Goal: Information Seeking & Learning: Learn about a topic

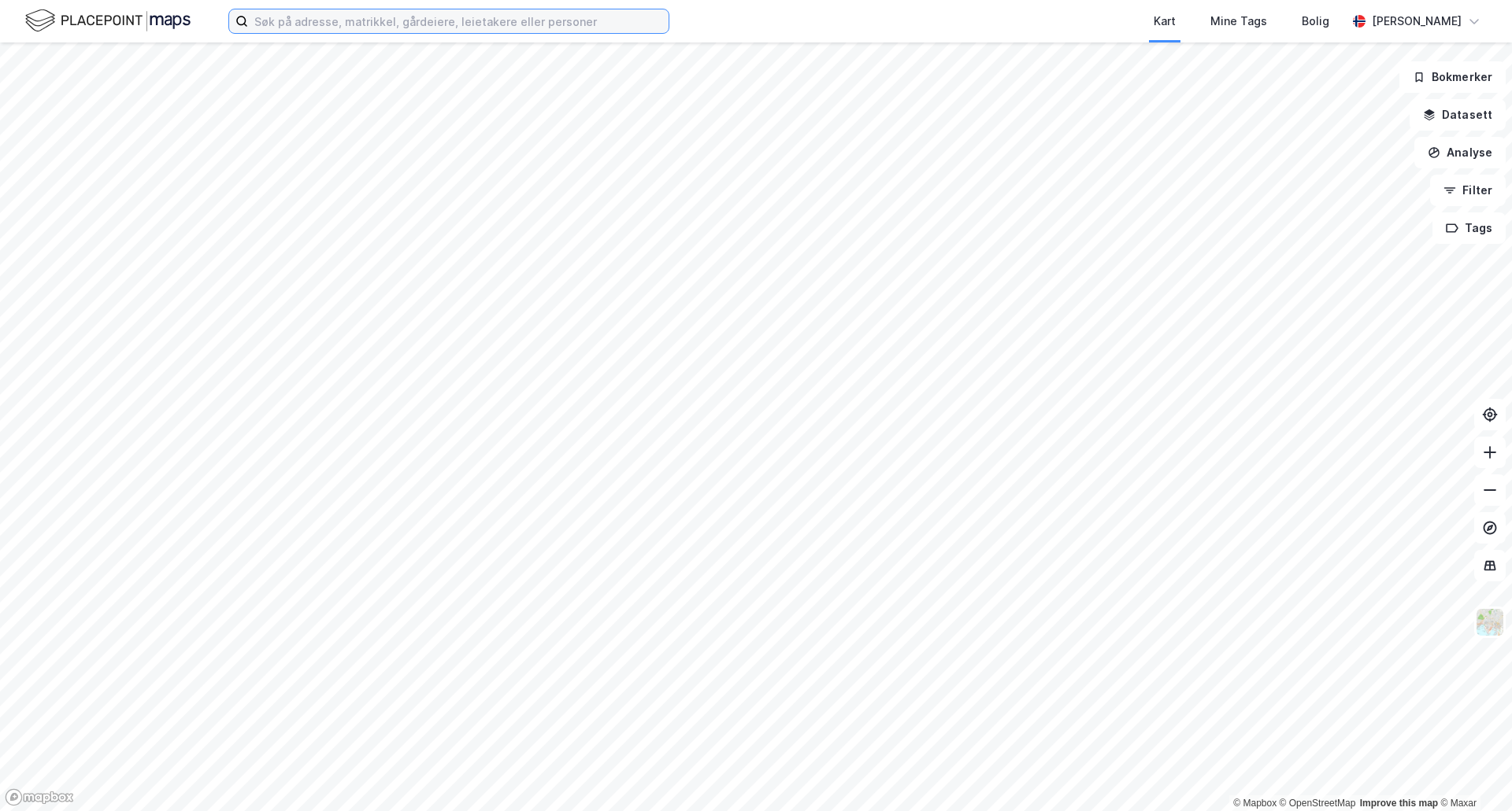
click at [289, 15] on input at bounding box center [458, 21] width 421 height 24
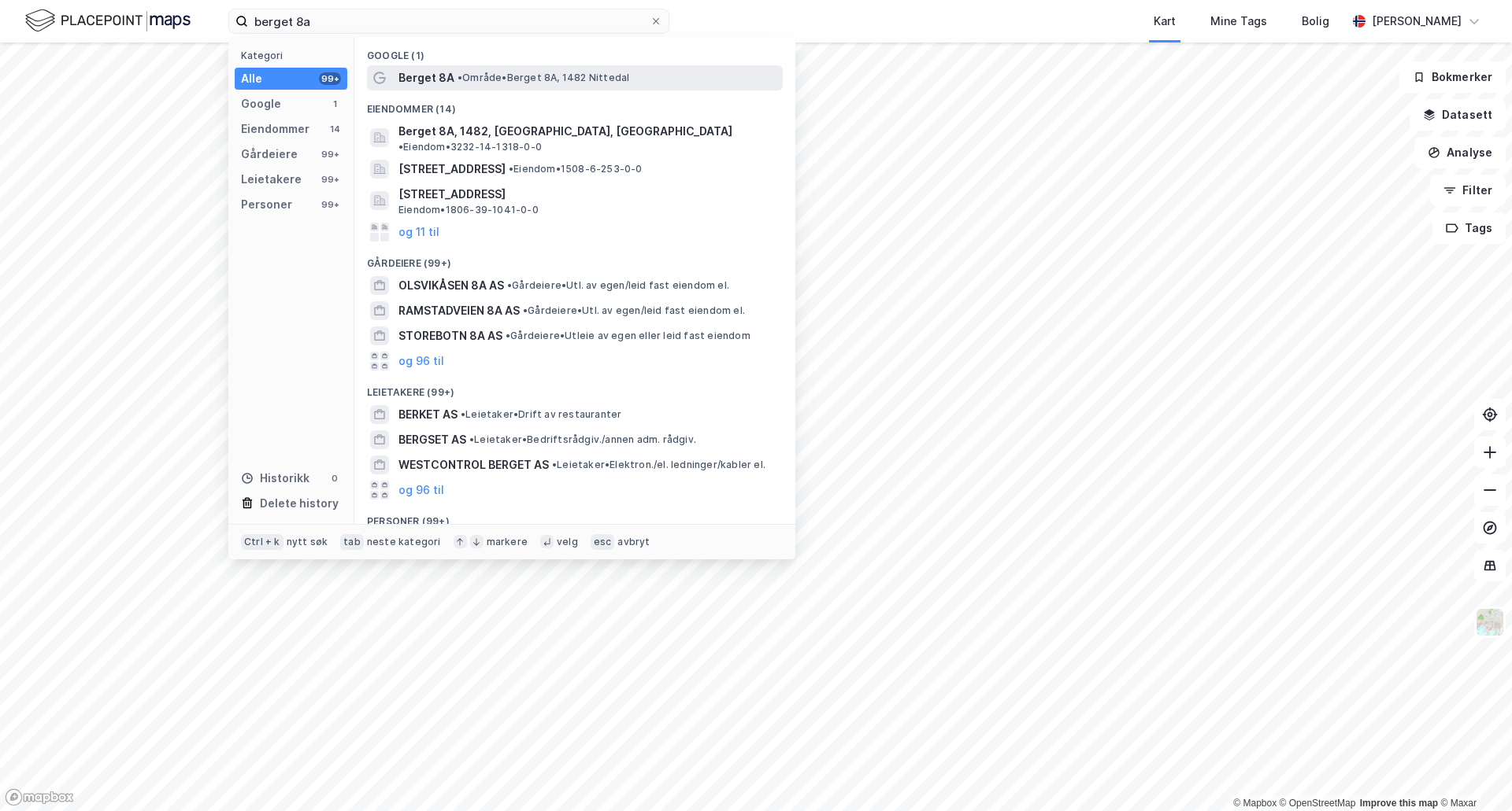
click at [462, 80] on span "•" at bounding box center [460, 77] width 5 height 12
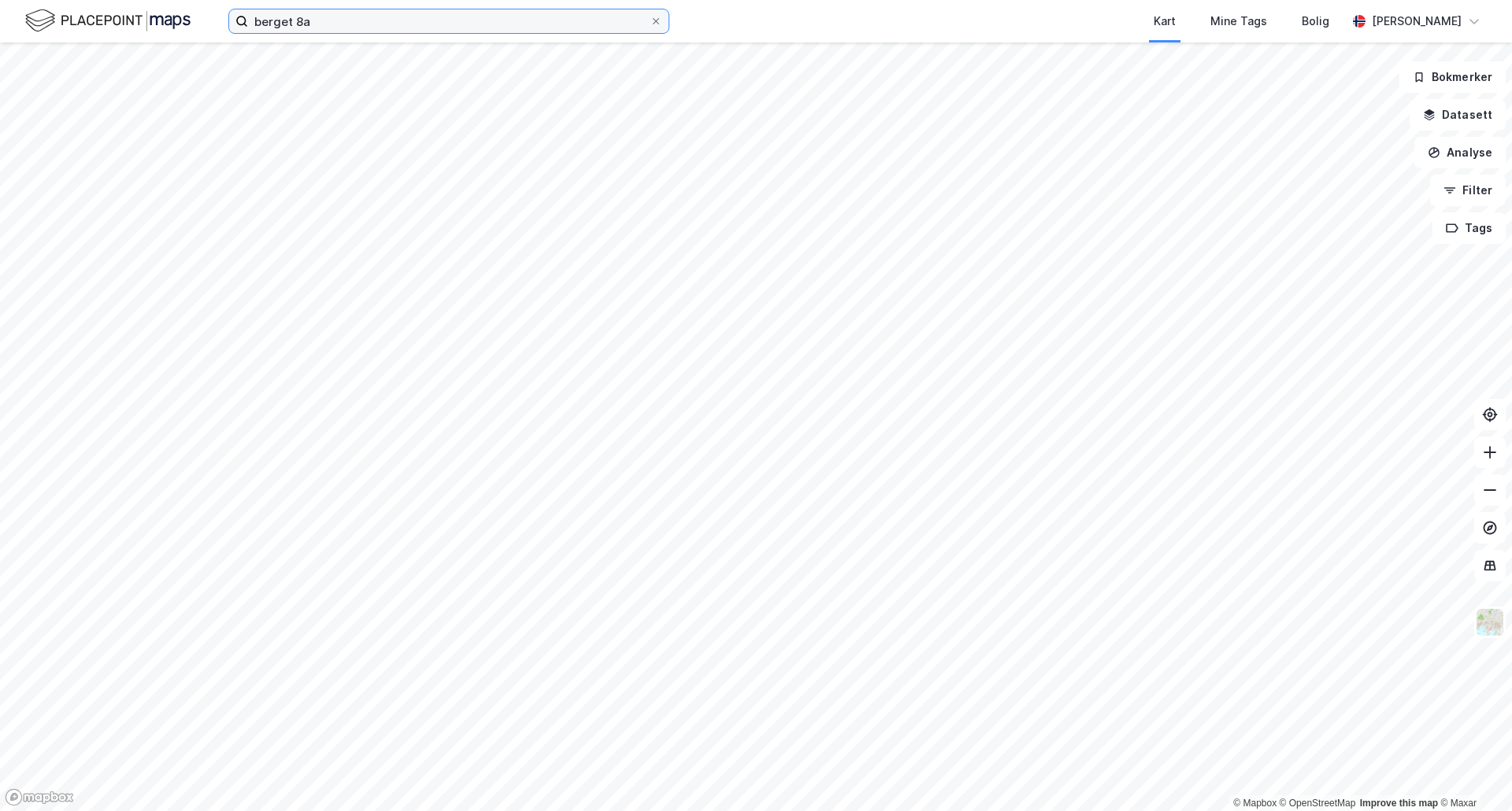
click at [409, 32] on input "berget 8a" at bounding box center [449, 21] width 402 height 24
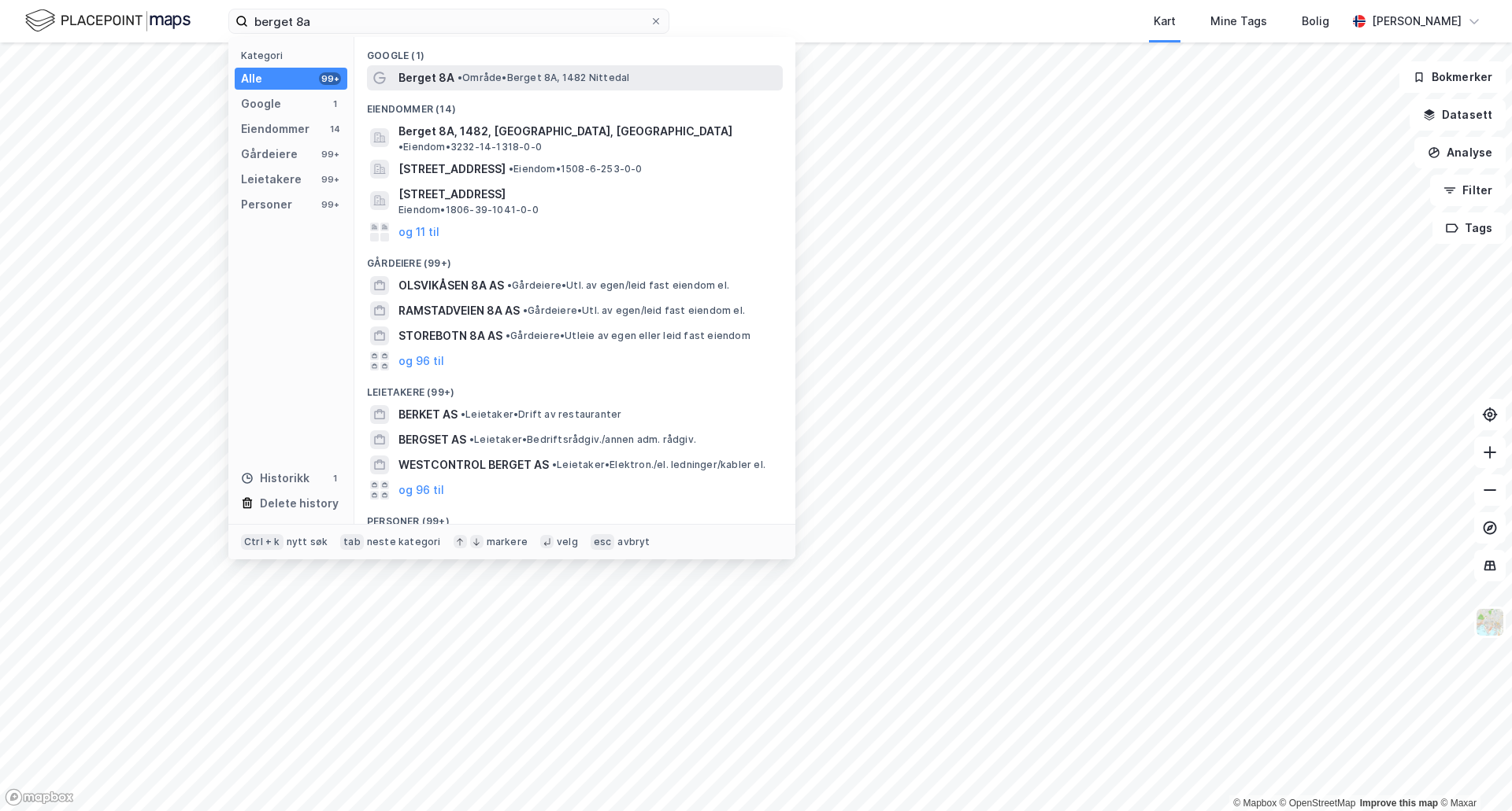
click at [428, 79] on span "Berget 8A" at bounding box center [426, 78] width 56 height 18
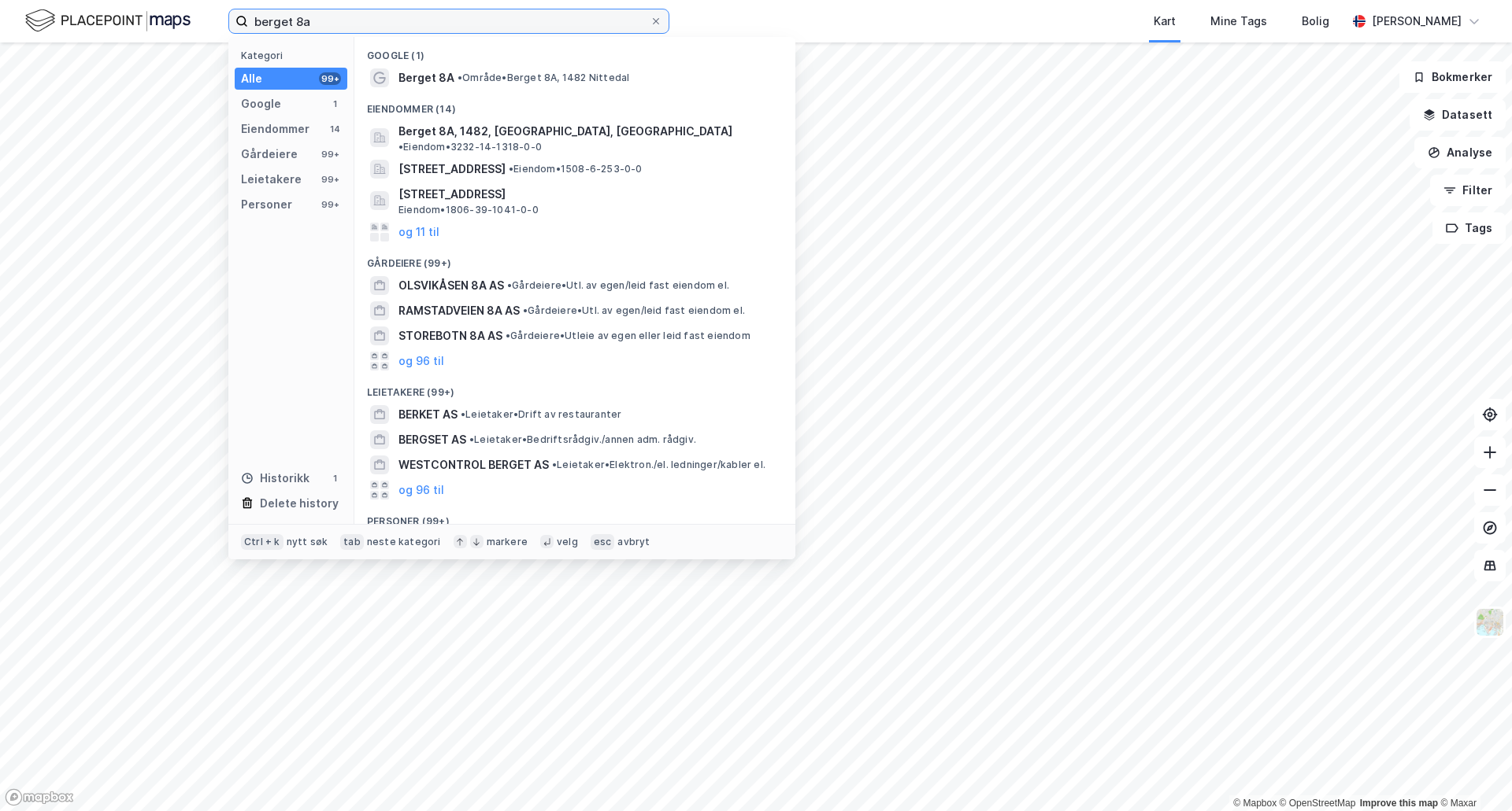
click at [412, 31] on input "berget 8a" at bounding box center [449, 21] width 402 height 24
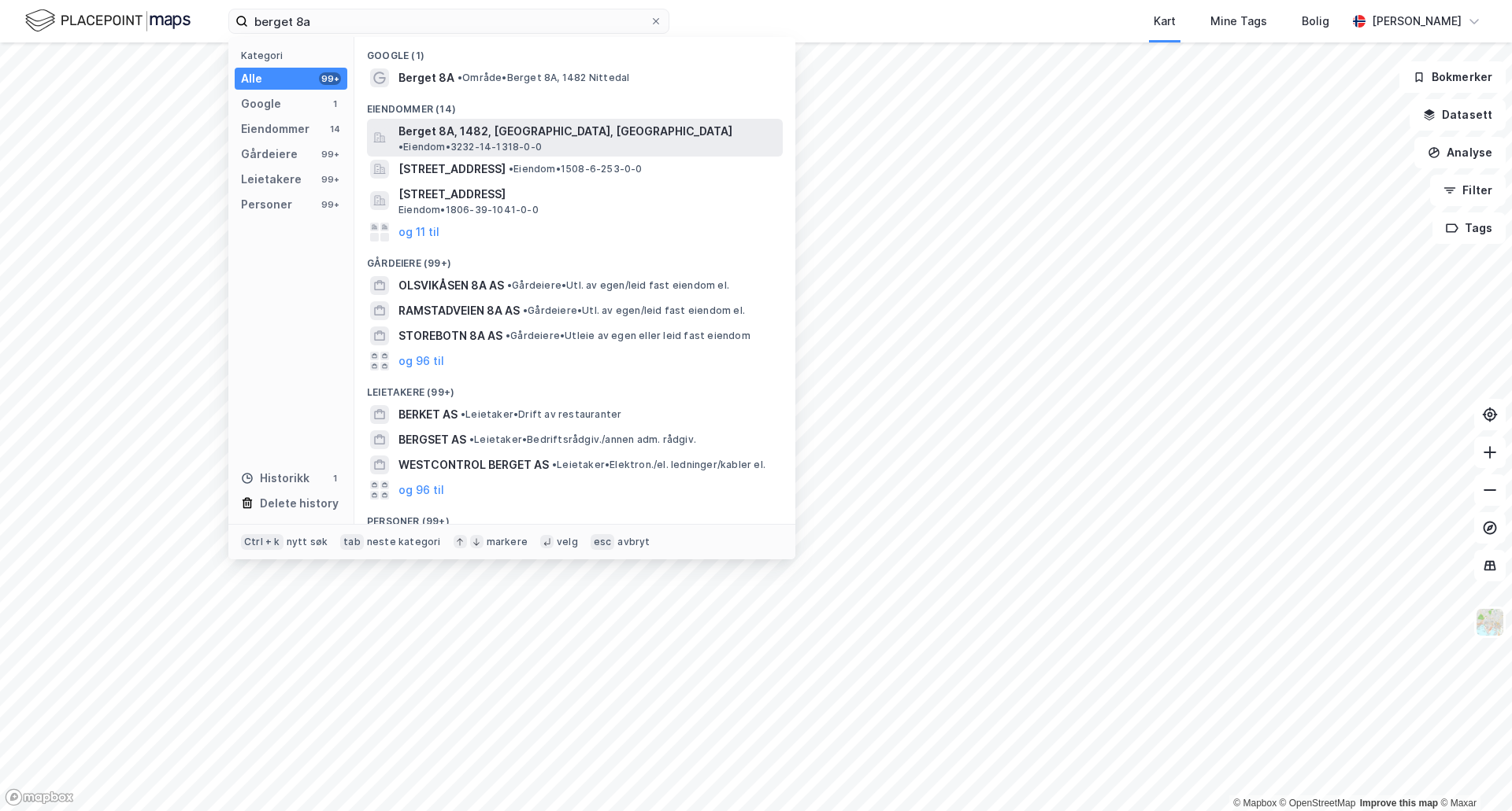
click at [420, 135] on span "Berget 8A, 1482, [GEOGRAPHIC_DATA], [GEOGRAPHIC_DATA]" at bounding box center [564, 131] width 333 height 18
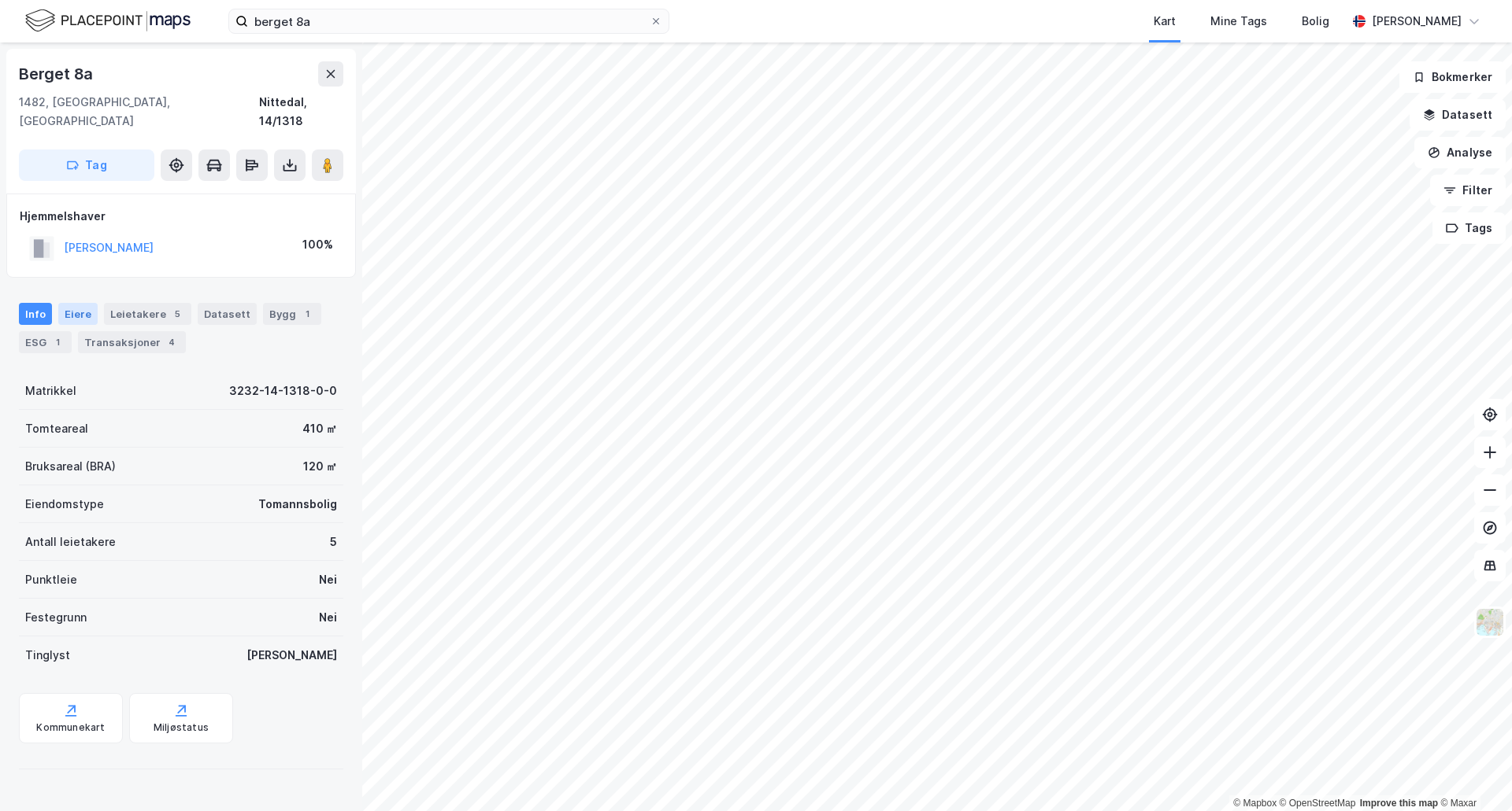
click at [66, 303] on div "Eiere" at bounding box center [77, 314] width 39 height 22
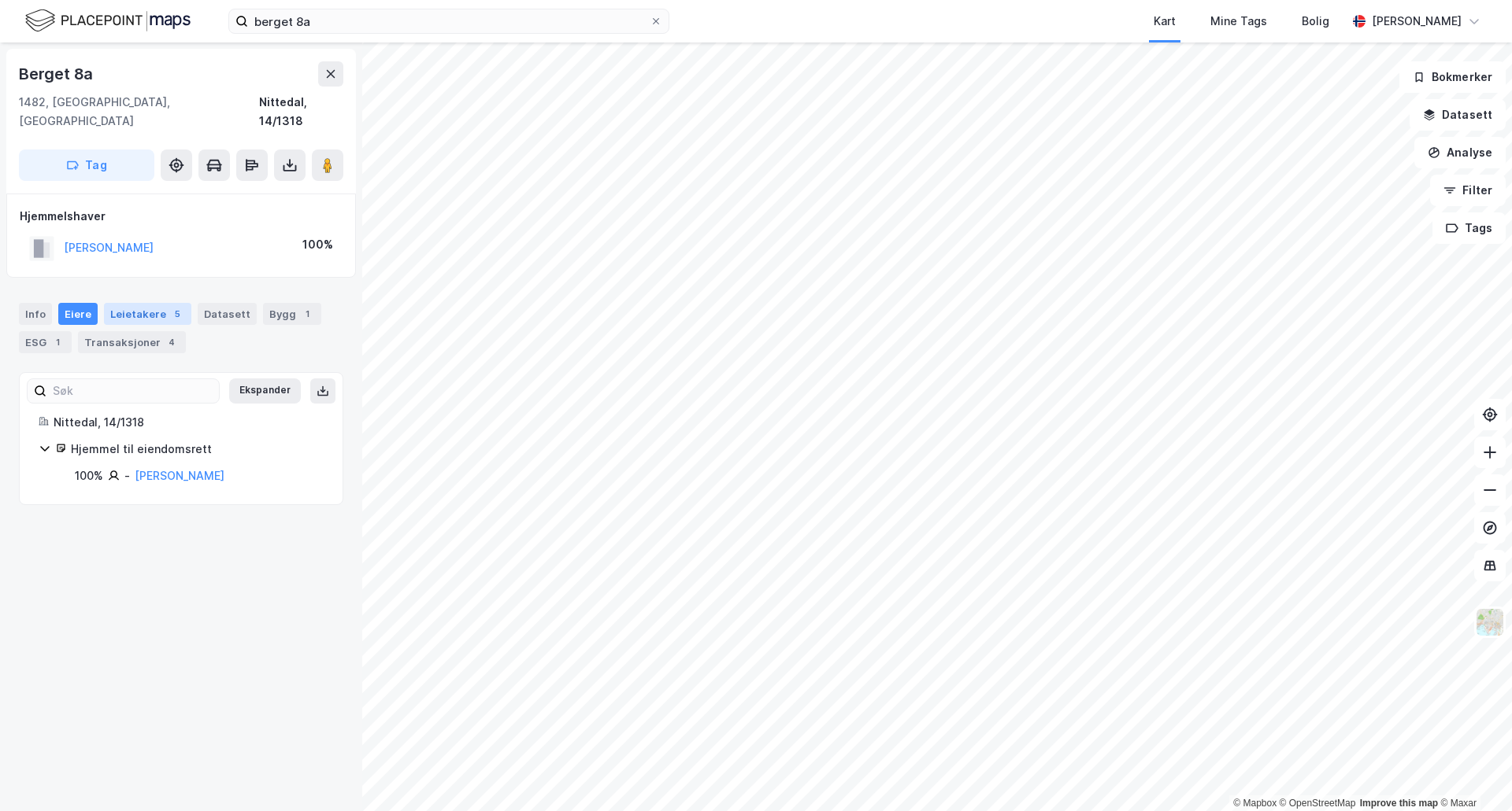
click at [124, 303] on div "Leietakere 5" at bounding box center [148, 314] width 87 height 22
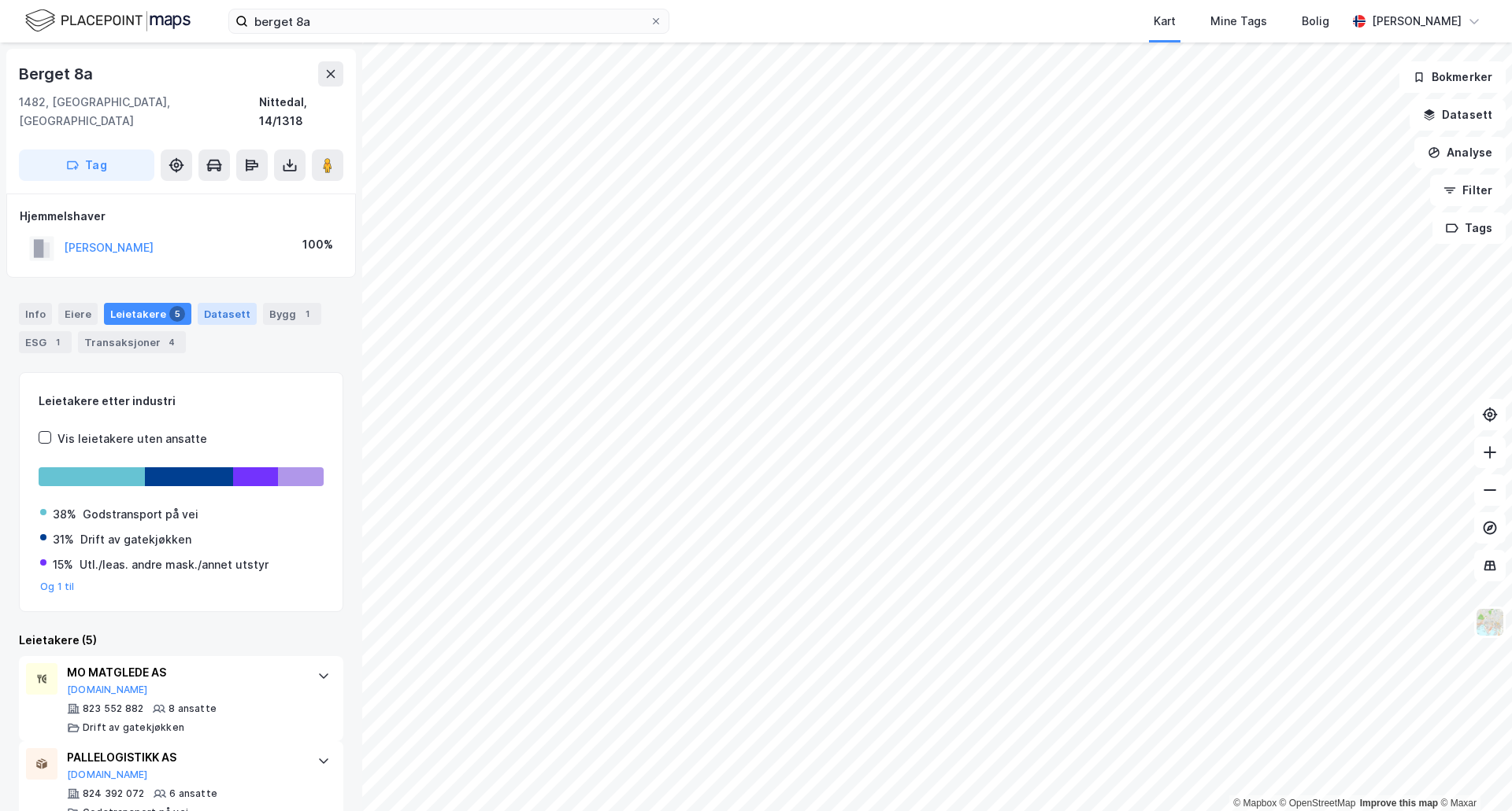
click at [199, 303] on div "Datasett" at bounding box center [227, 314] width 59 height 22
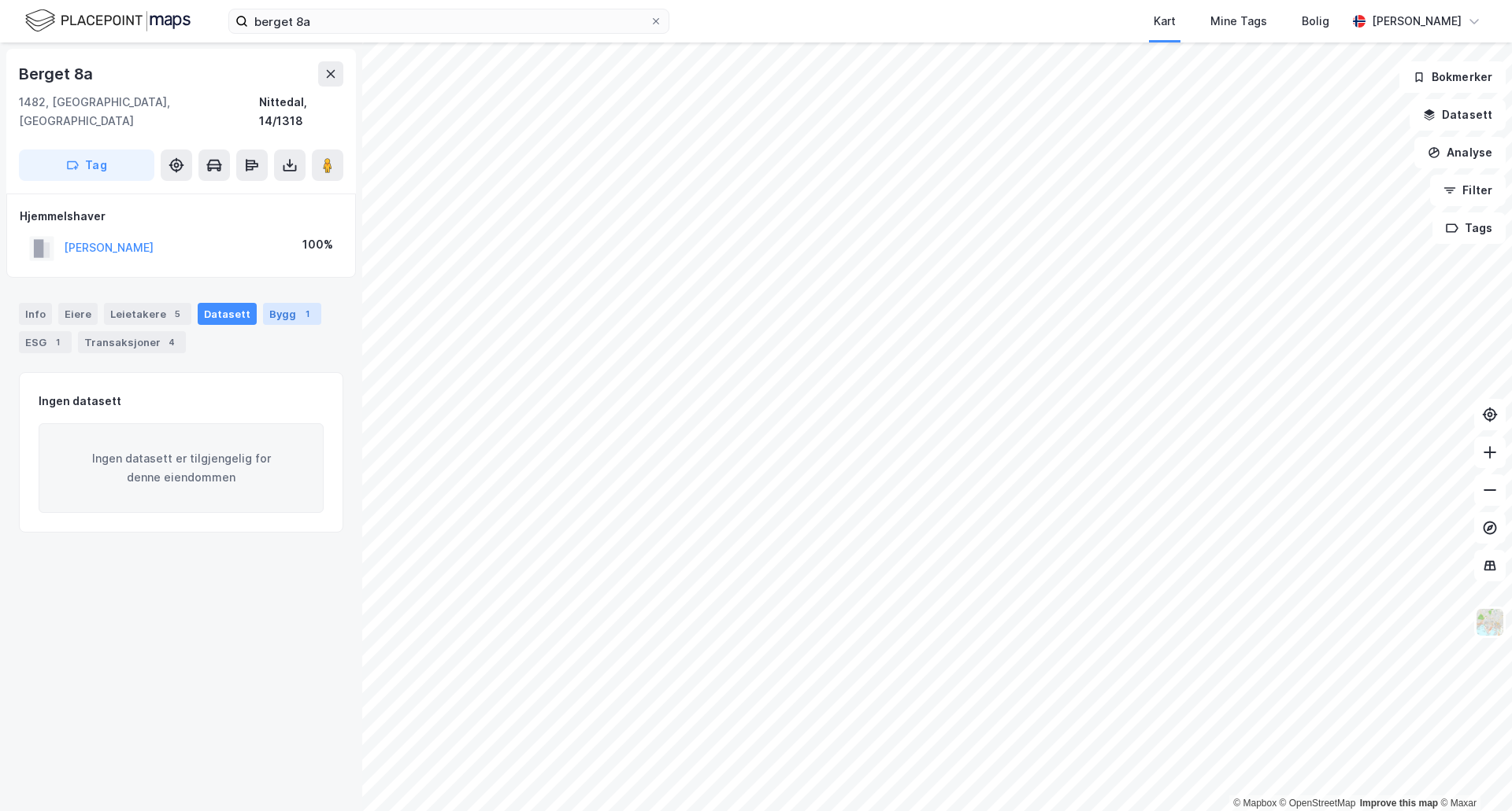
click at [269, 303] on div "Bygg 1" at bounding box center [291, 314] width 58 height 22
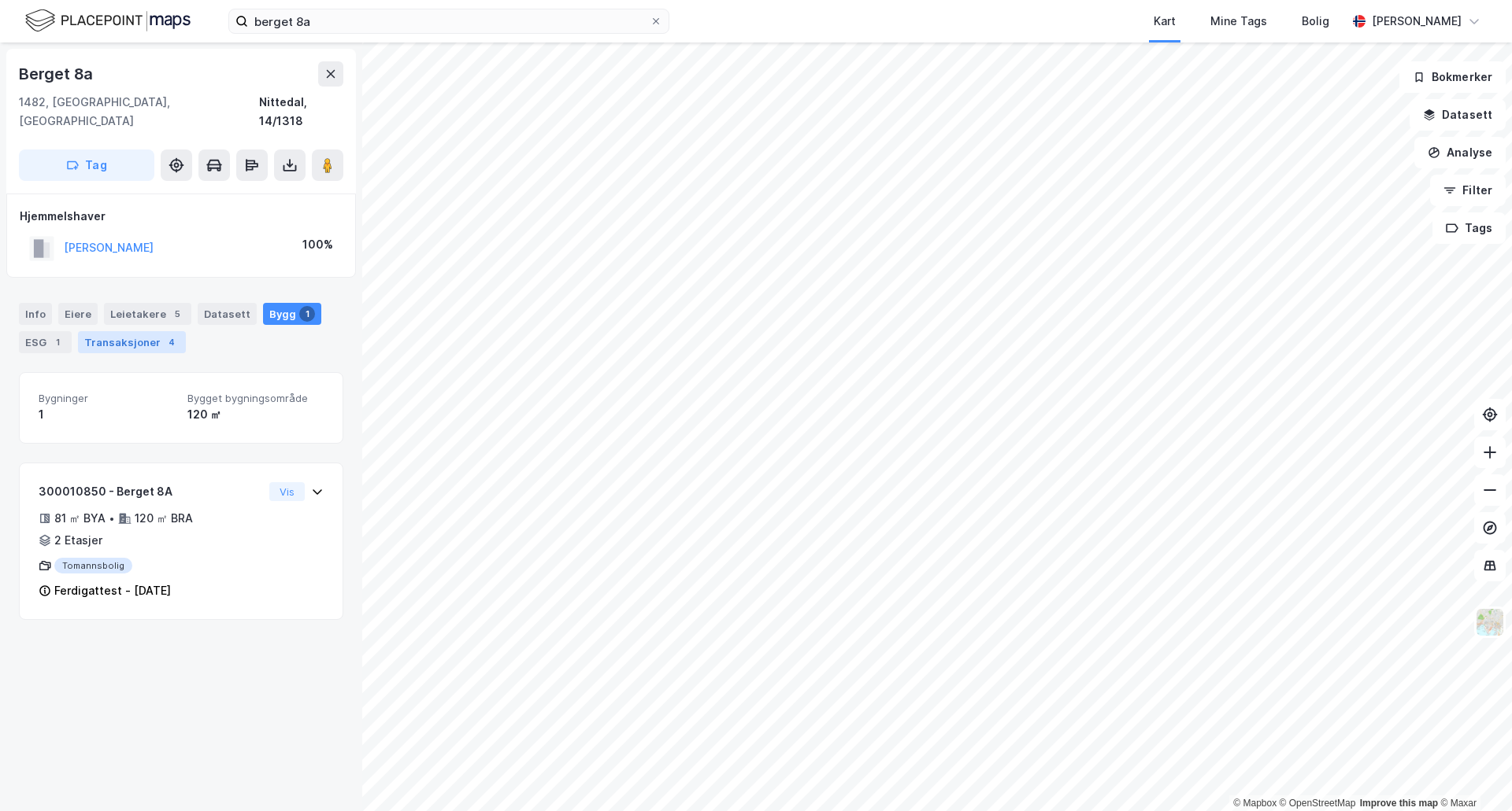
click at [101, 332] on div "Transaksjoner 4" at bounding box center [132, 343] width 108 height 22
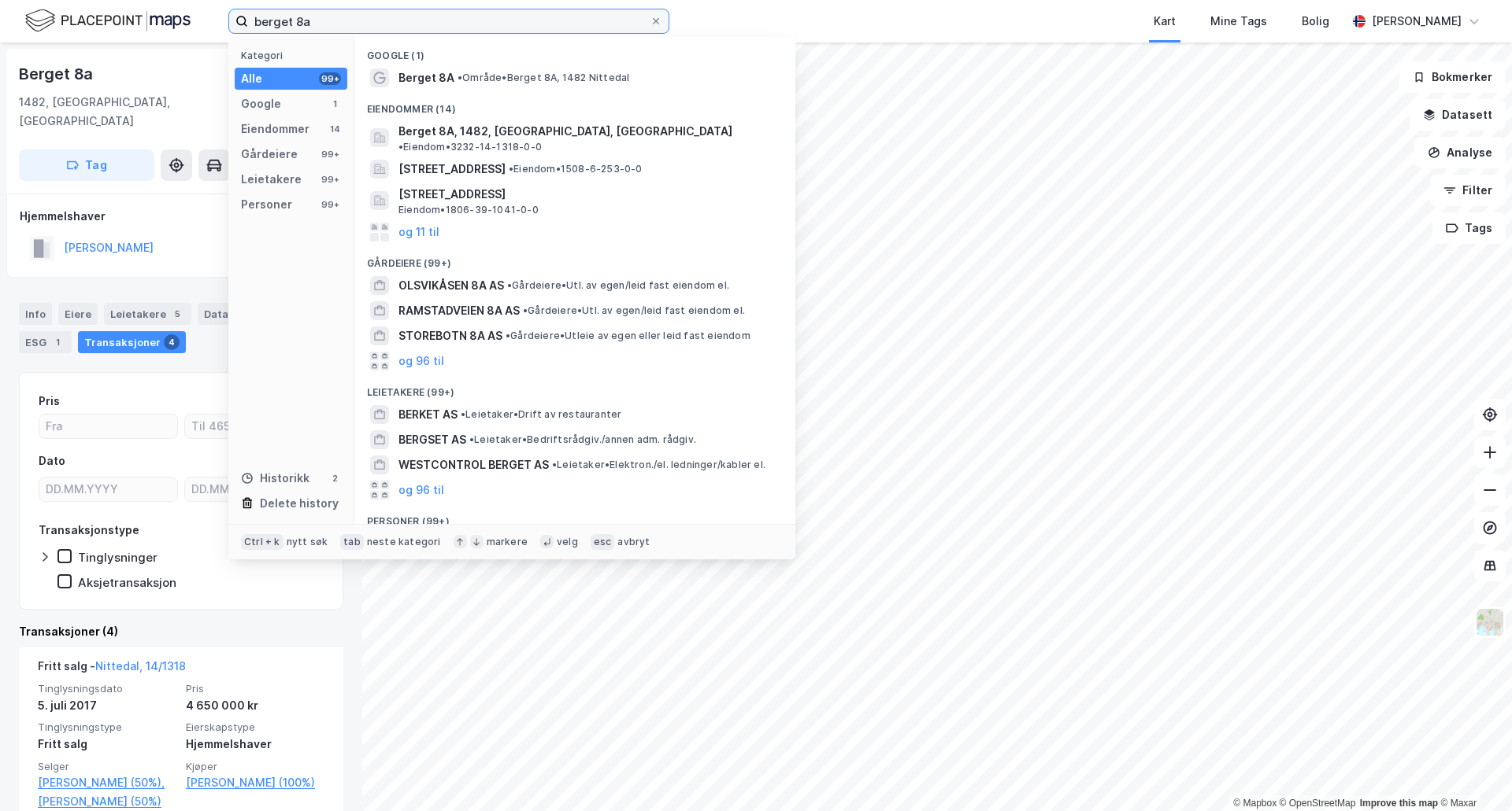
drag, startPoint x: 323, startPoint y: 18, endPoint x: 220, endPoint y: 8, distance: 103.5
click at [213, 10] on div "berget 8a Kategori Alle 99+ Google 1 Eiendommer 14 Gårdeiere 99+ Leietakere 99+…" at bounding box center [756, 21] width 1512 height 43
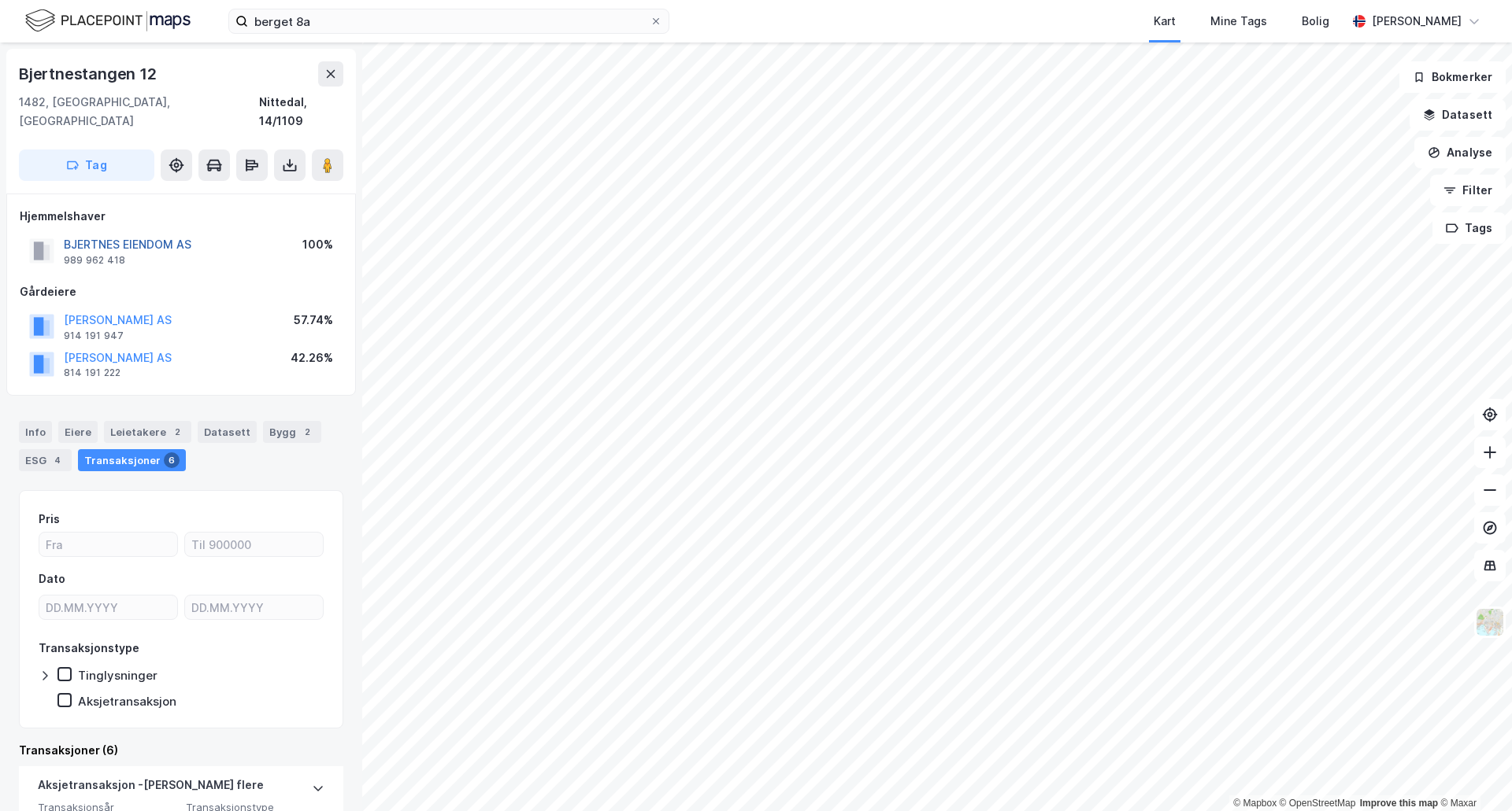
click at [0, 0] on button "BJERTNES EIENDOM AS" at bounding box center [0, 0] width 0 height 0
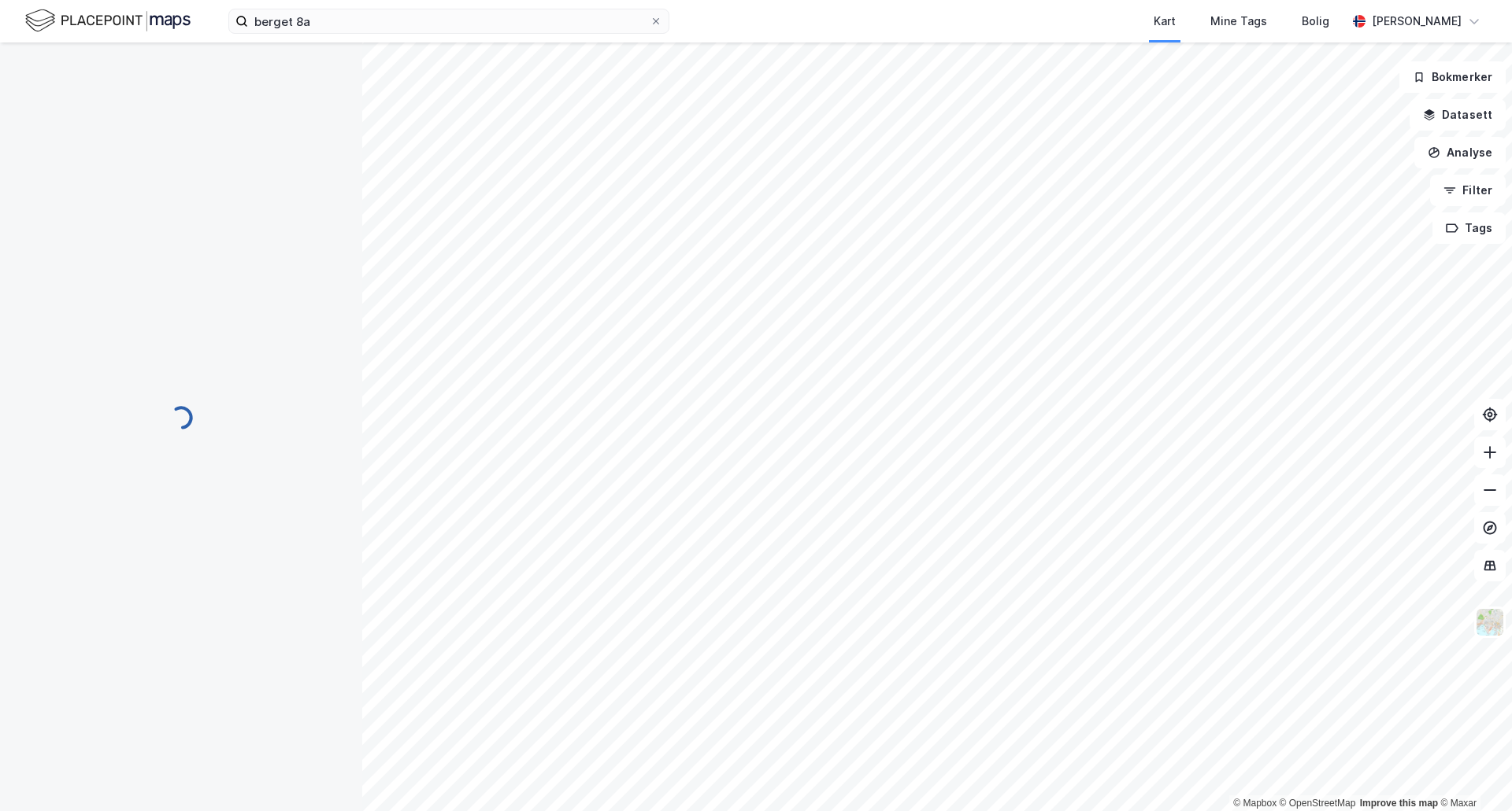
scroll to position [1, 0]
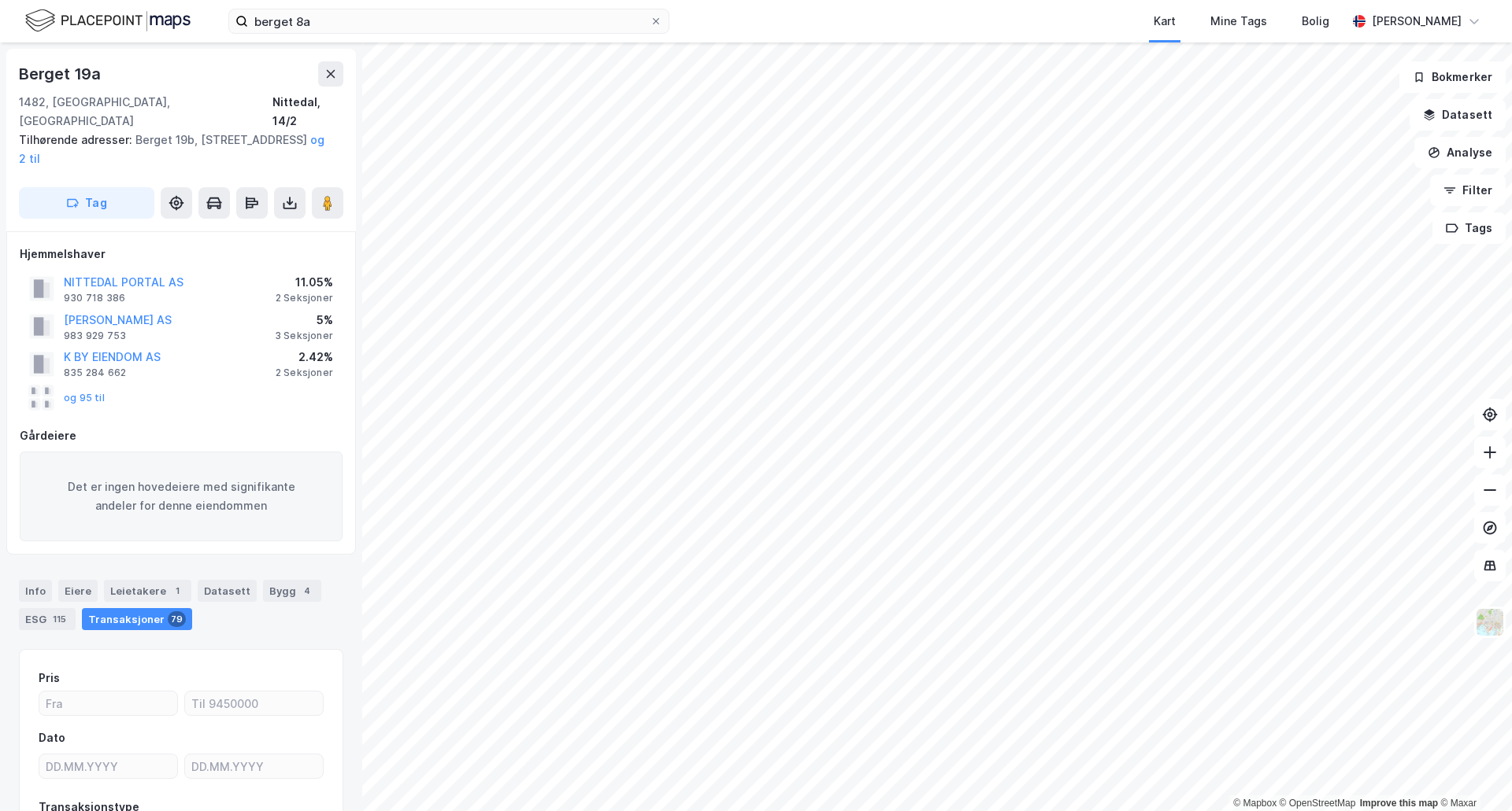
scroll to position [1, 0]
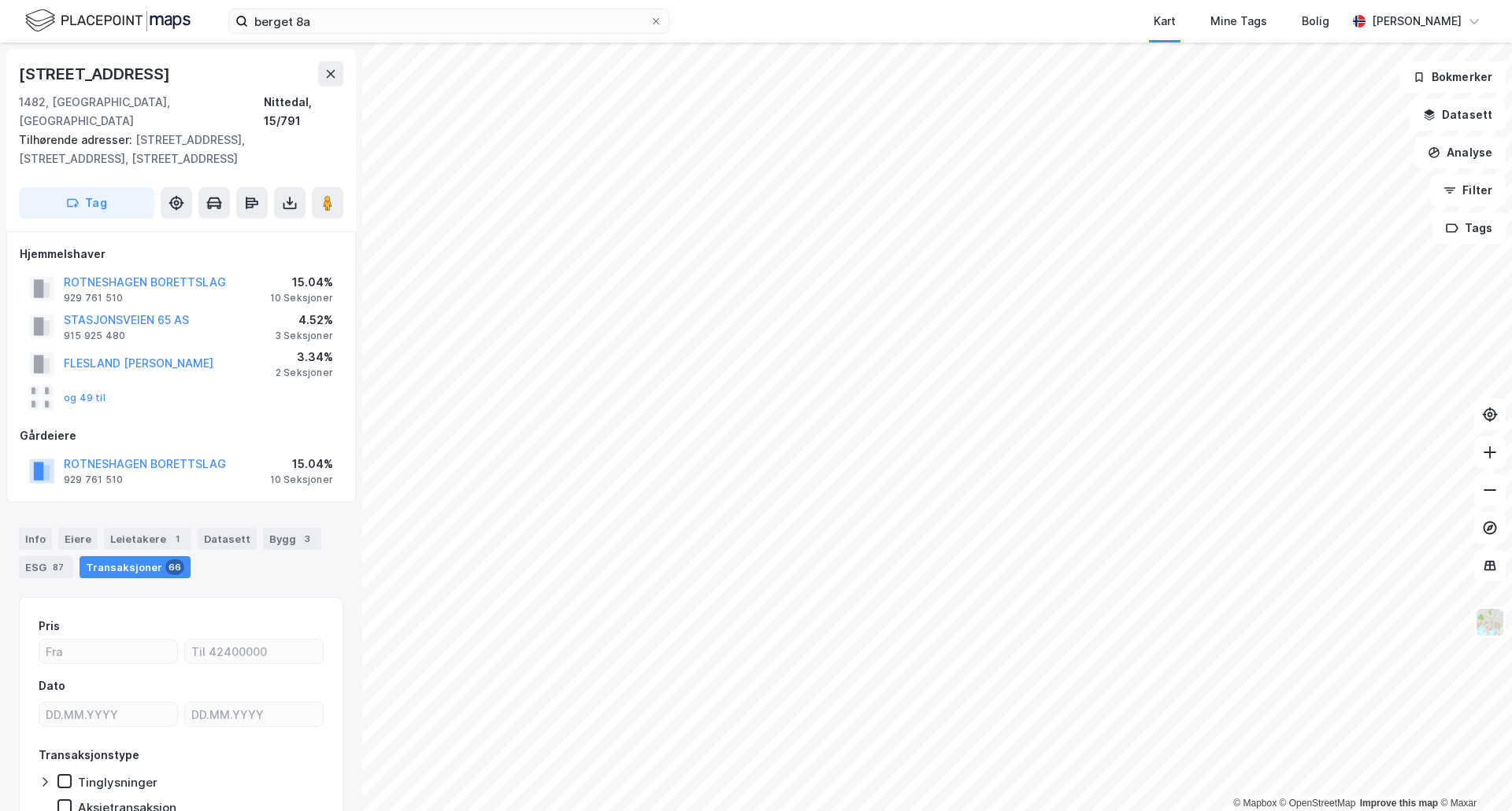
scroll to position [1, 0]
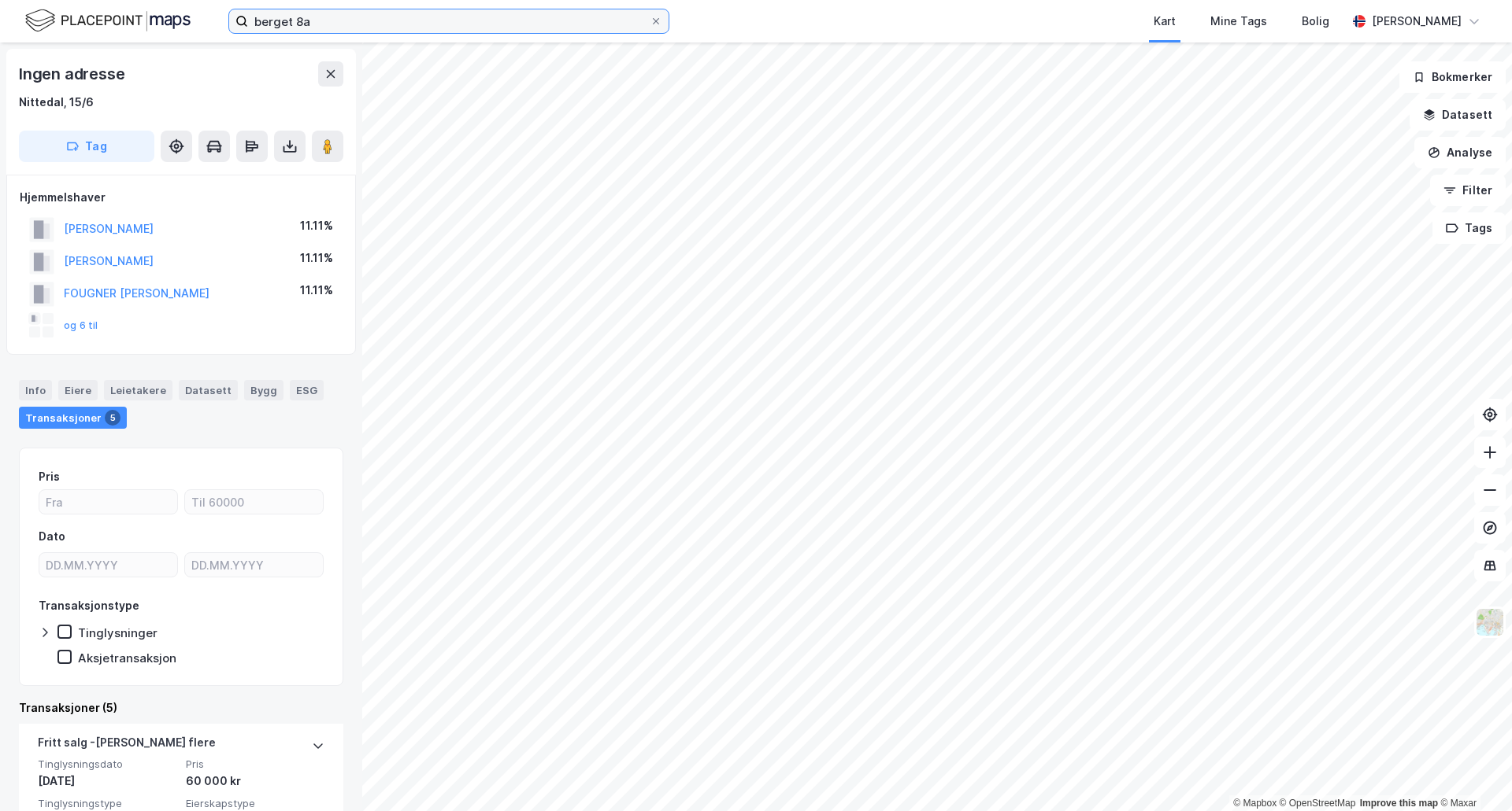
click at [391, 29] on input "berget 8a" at bounding box center [449, 21] width 402 height 24
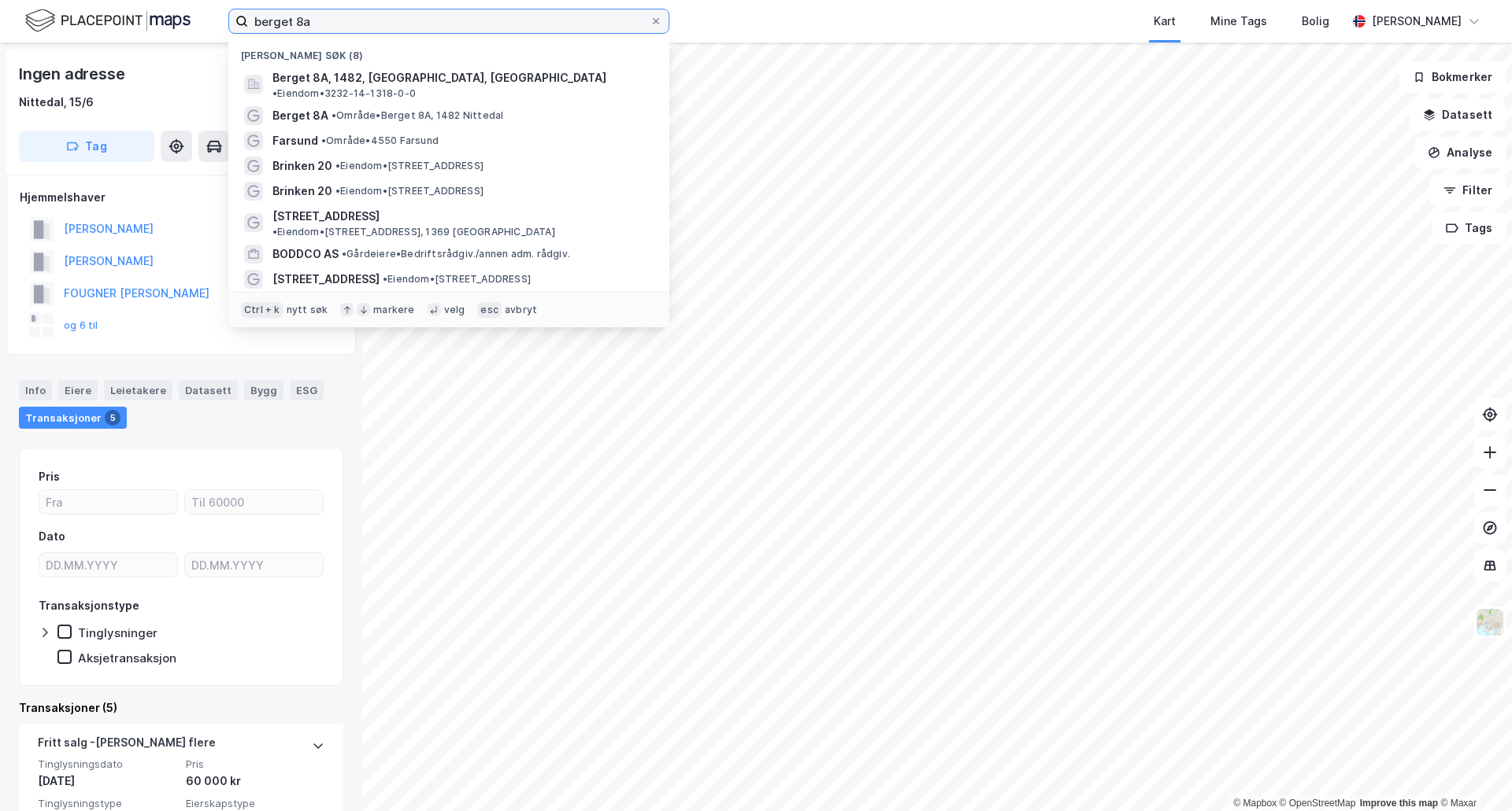
click at [391, 29] on input "berget 8a" at bounding box center [449, 21] width 402 height 24
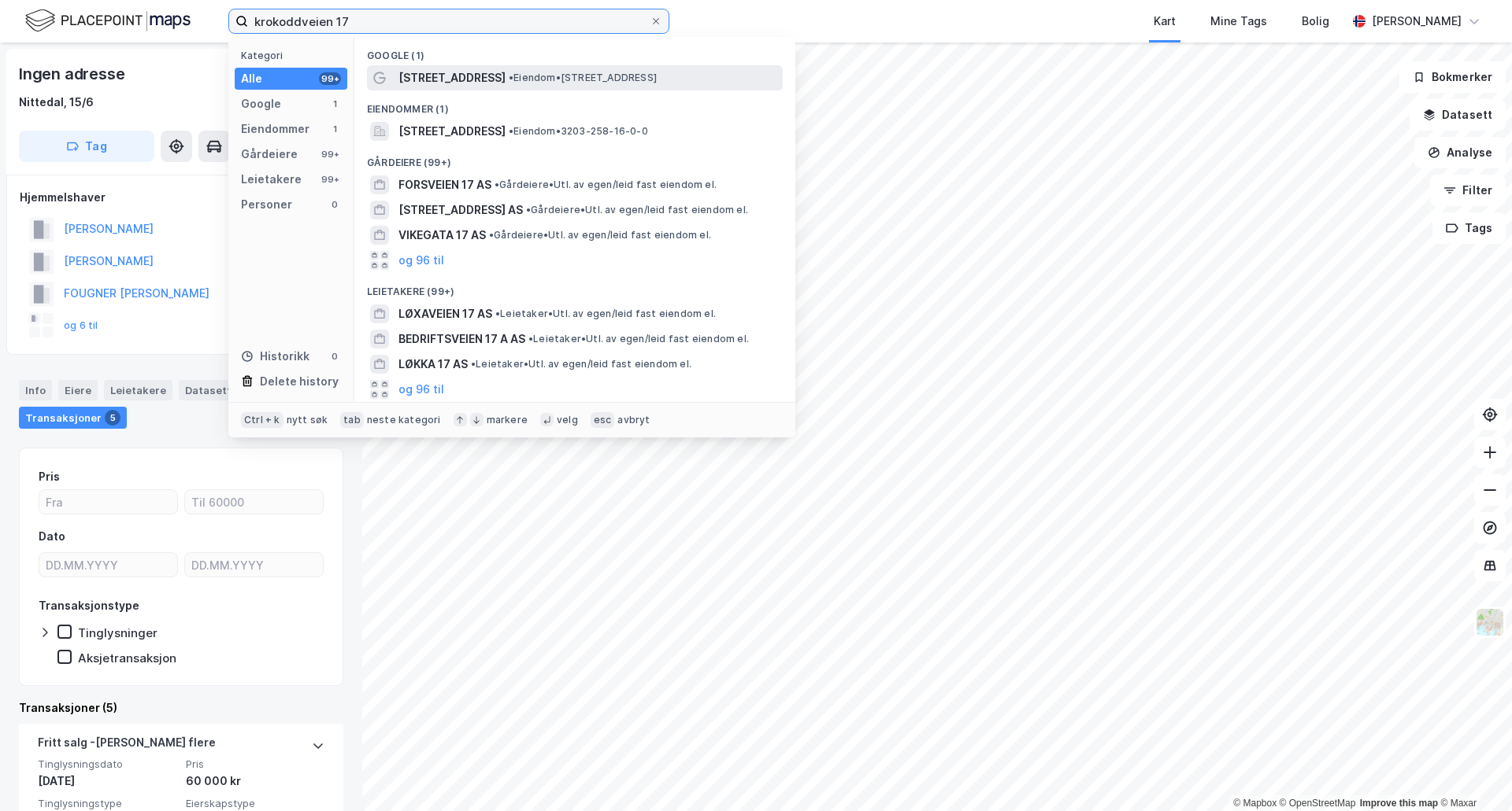
type input "krokoddveien 17"
click at [448, 77] on span "[STREET_ADDRESS]" at bounding box center [451, 78] width 107 height 18
